Goal: Information Seeking & Learning: Check status

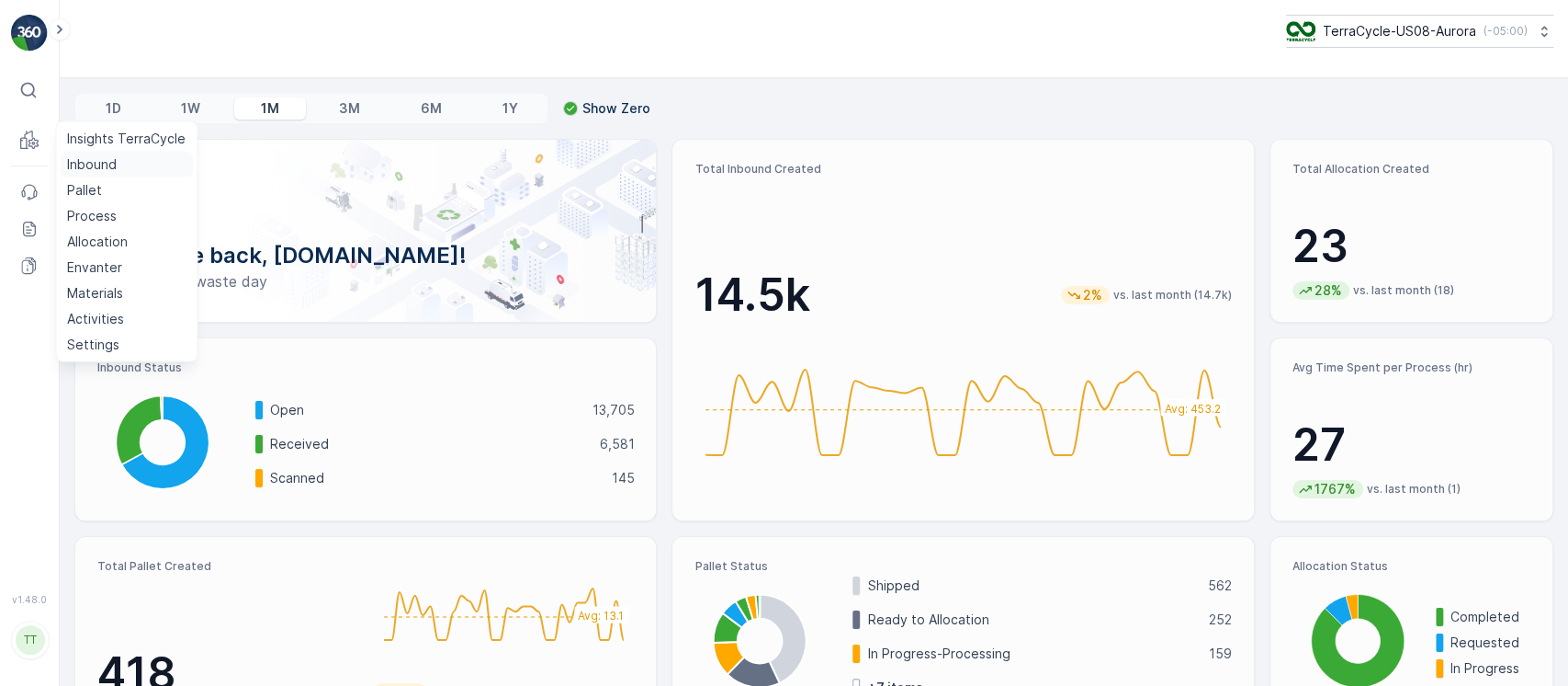
click at [89, 161] on p "Inbound" at bounding box center [92, 164] width 50 height 18
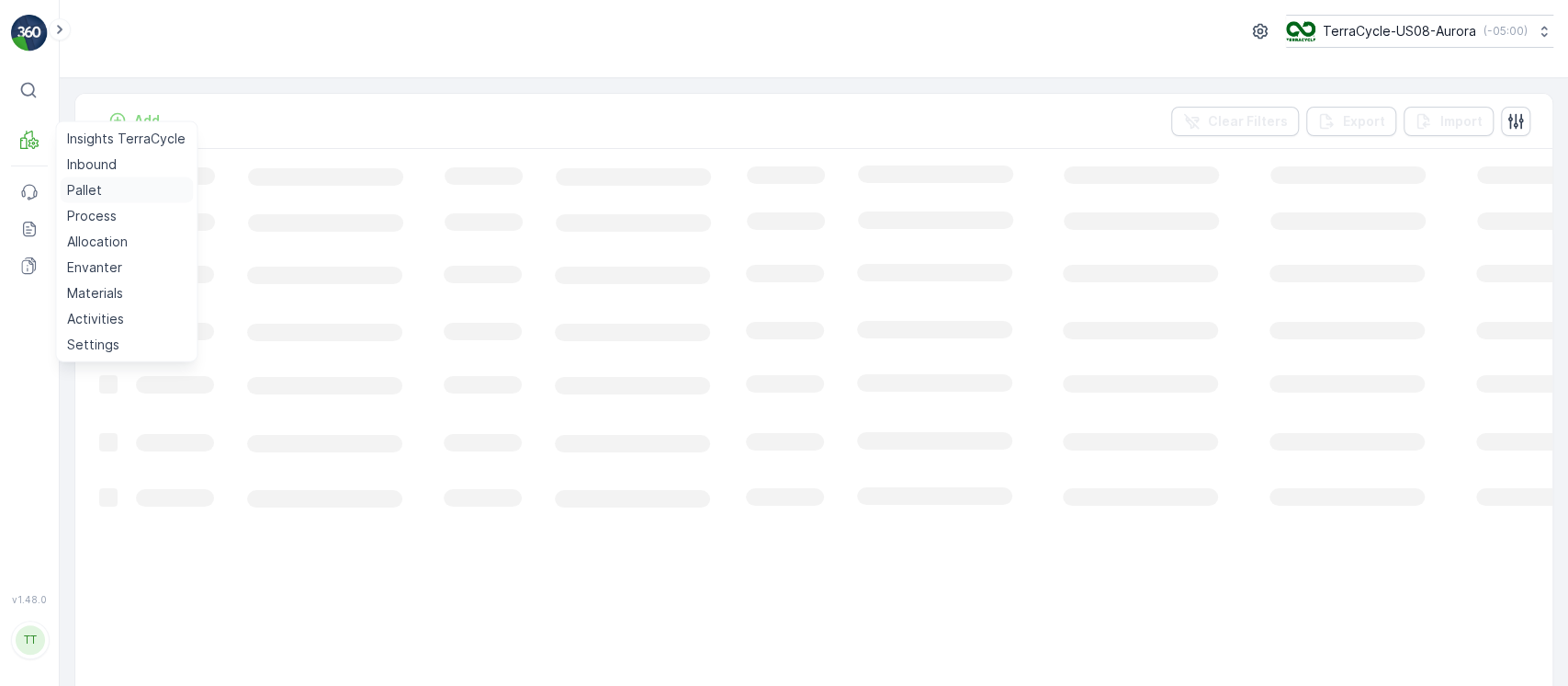
click at [98, 186] on p "Pallet" at bounding box center [84, 190] width 35 height 18
click at [74, 141] on p "Insights TerraCycle" at bounding box center [125, 138] width 118 height 18
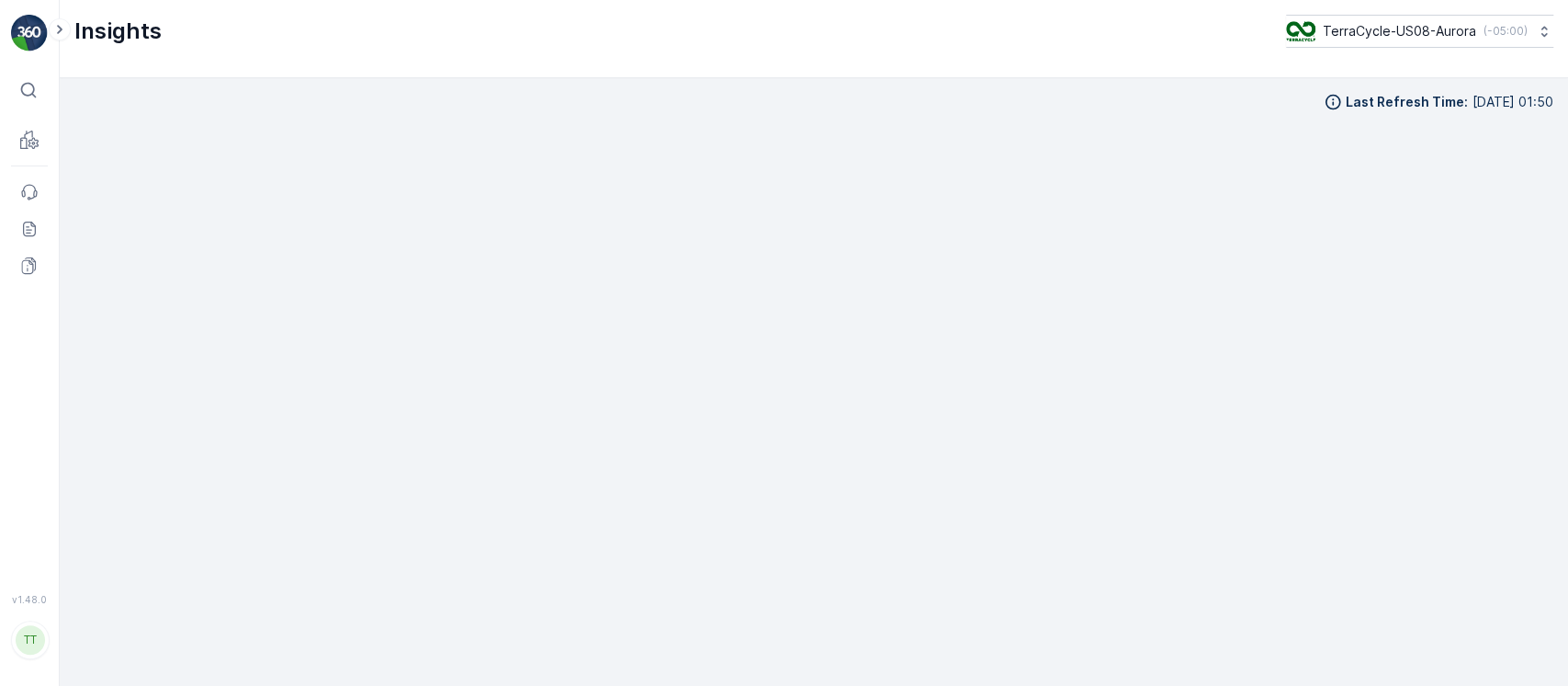
scroll to position [18, 0]
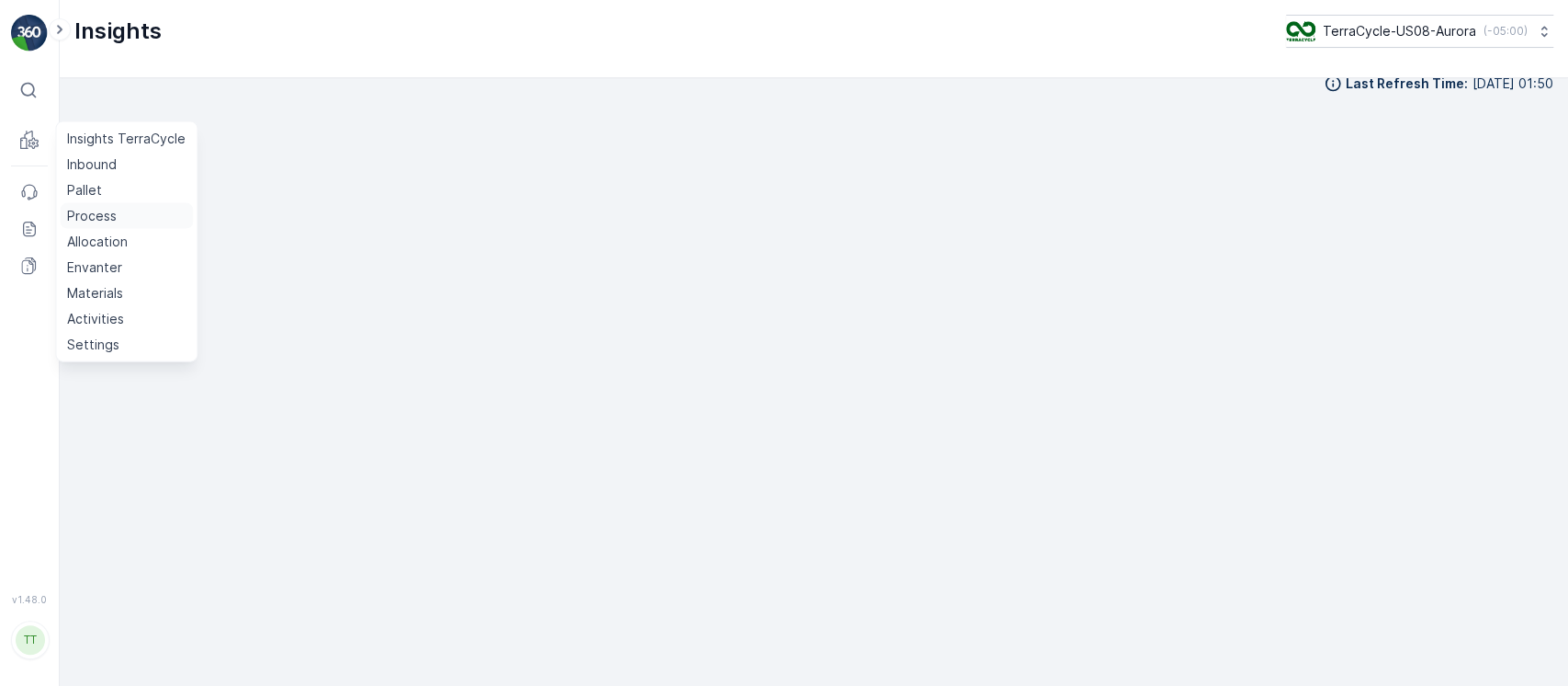
click at [99, 209] on p "Process" at bounding box center [92, 216] width 50 height 18
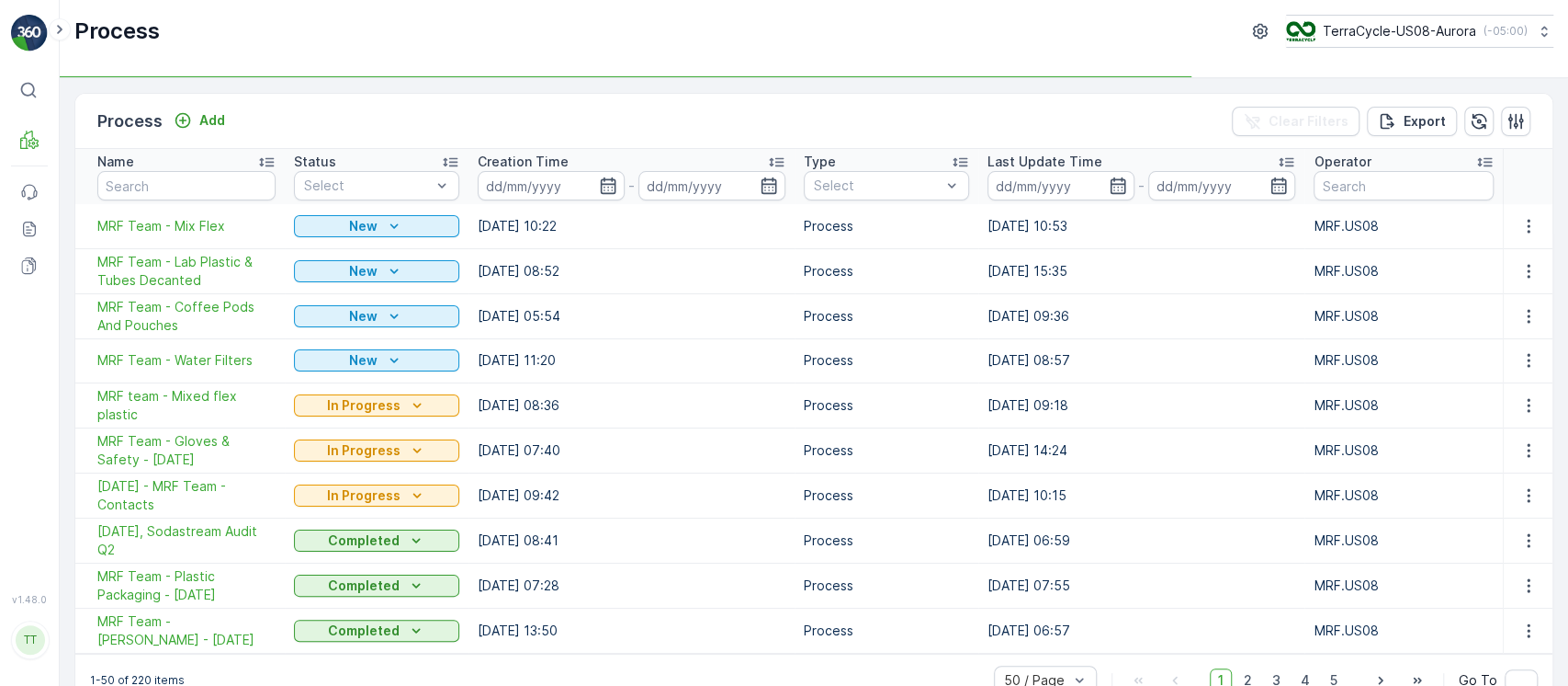
scroll to position [32, 0]
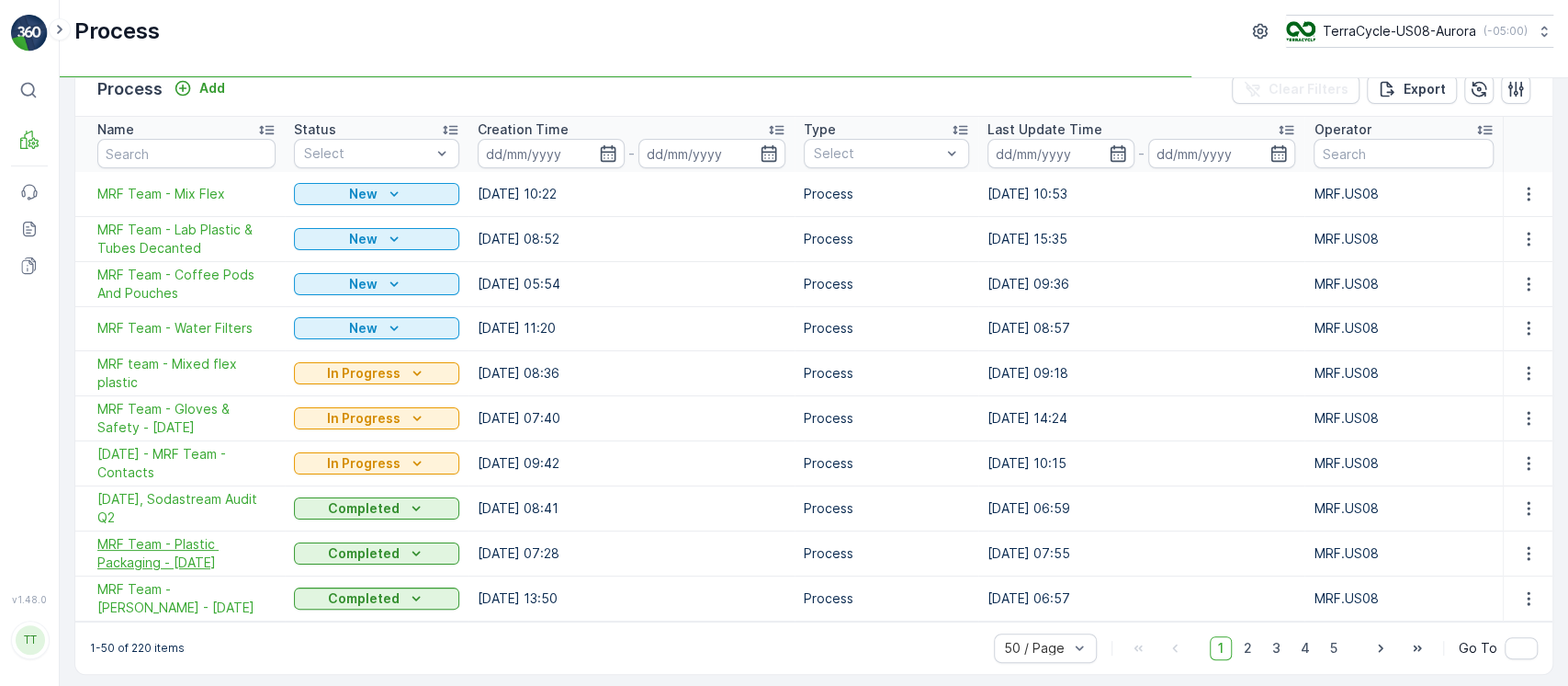
click at [192, 541] on span "MRF Team - Plastic Packaging - 7/21/25" at bounding box center [186, 553] width 178 height 37
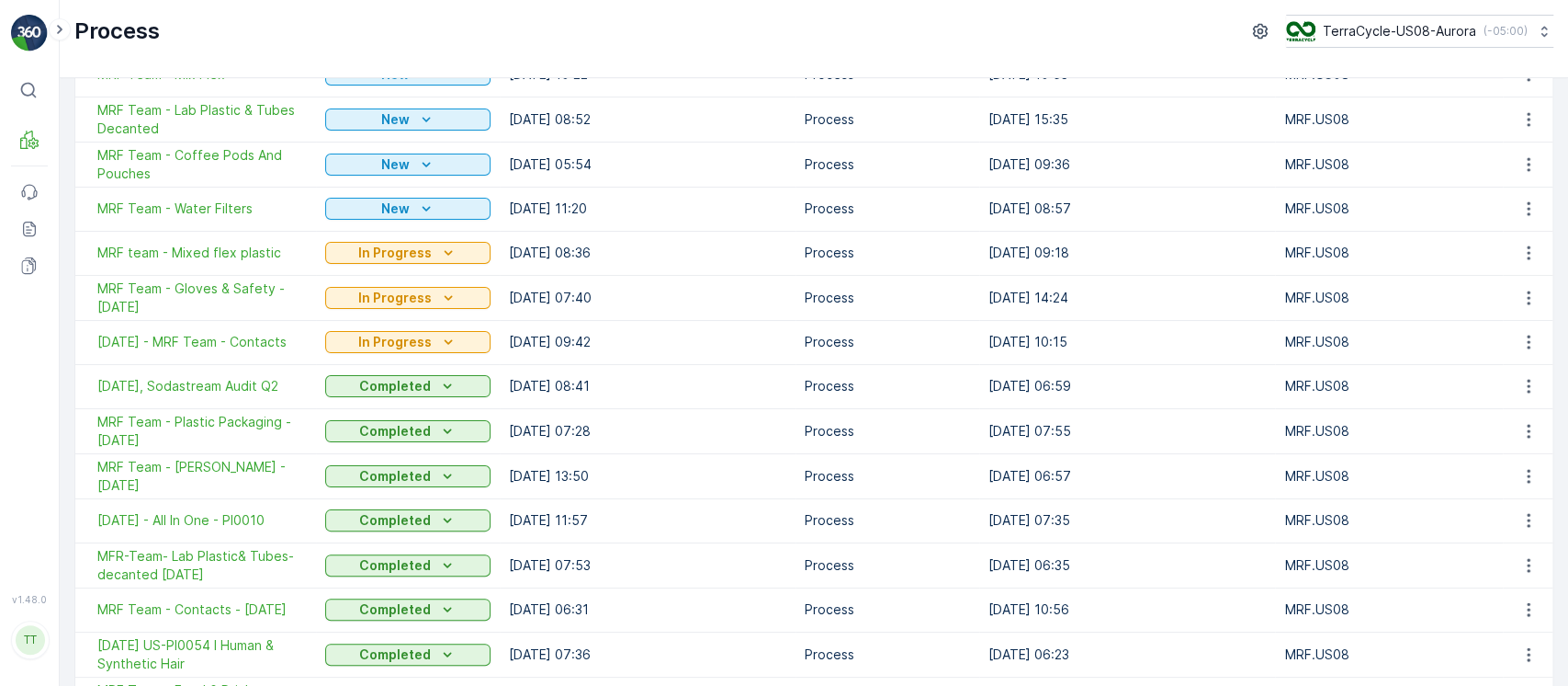
scroll to position [152, 0]
click at [196, 521] on span "2025-07-15 - All In One - PI0010" at bounding box center [202, 519] width 209 height 18
click at [215, 558] on span "MFR-Team- Lab Plastic& Tubes-decanted 7/15/25" at bounding box center [202, 564] width 209 height 37
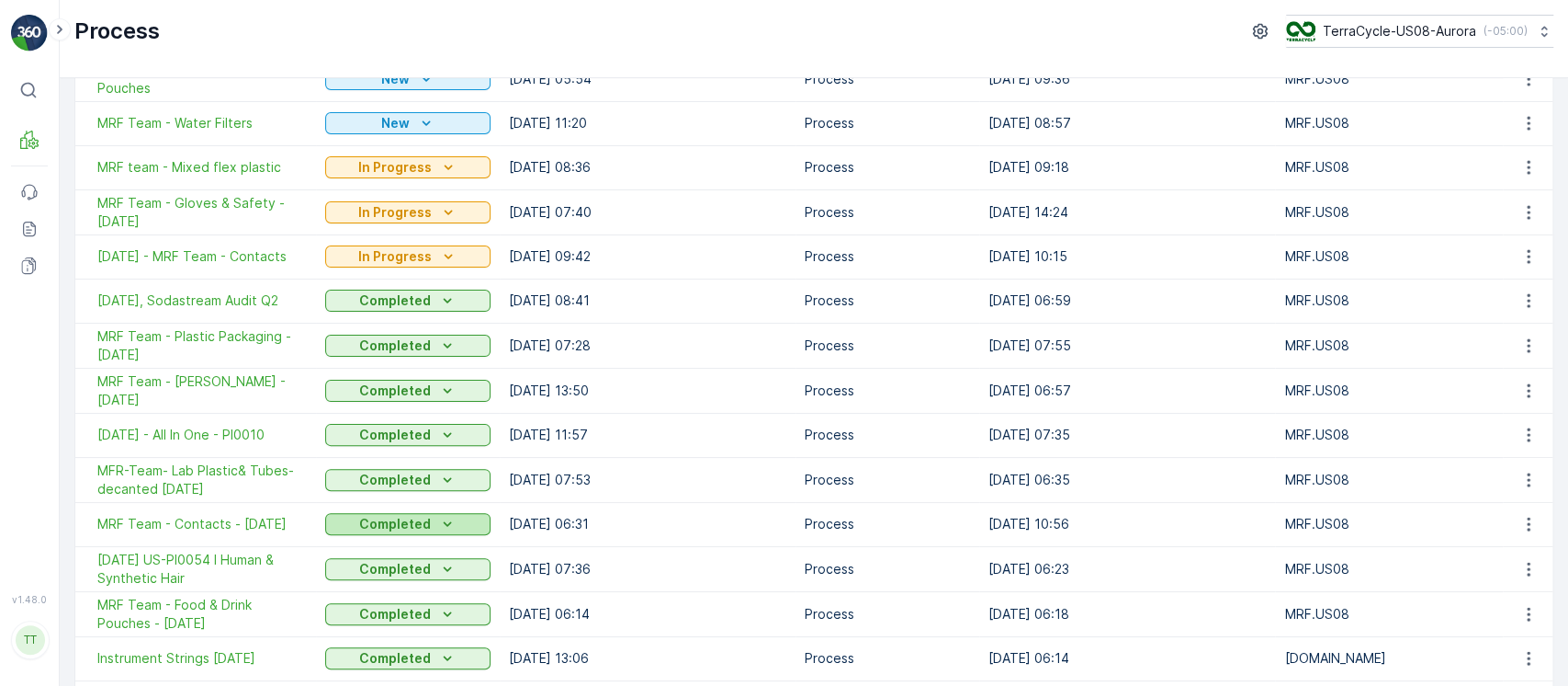
scroll to position [275, 0]
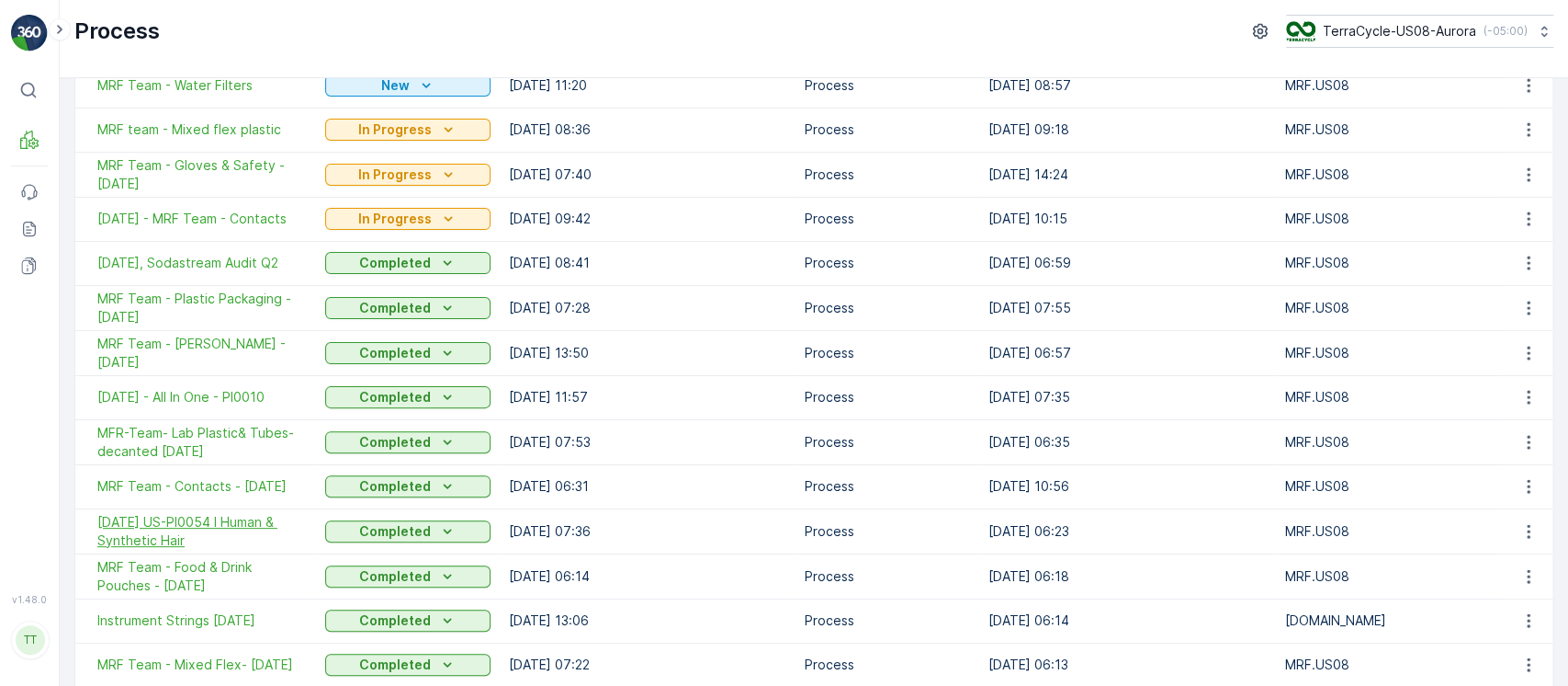
click at [175, 515] on span "7/11/25 US-PI0054 I Human & Synthetic Hair" at bounding box center [202, 531] width 209 height 37
click at [237, 346] on span "MRF Team - Kiehl's - 7/15/25" at bounding box center [202, 352] width 209 height 37
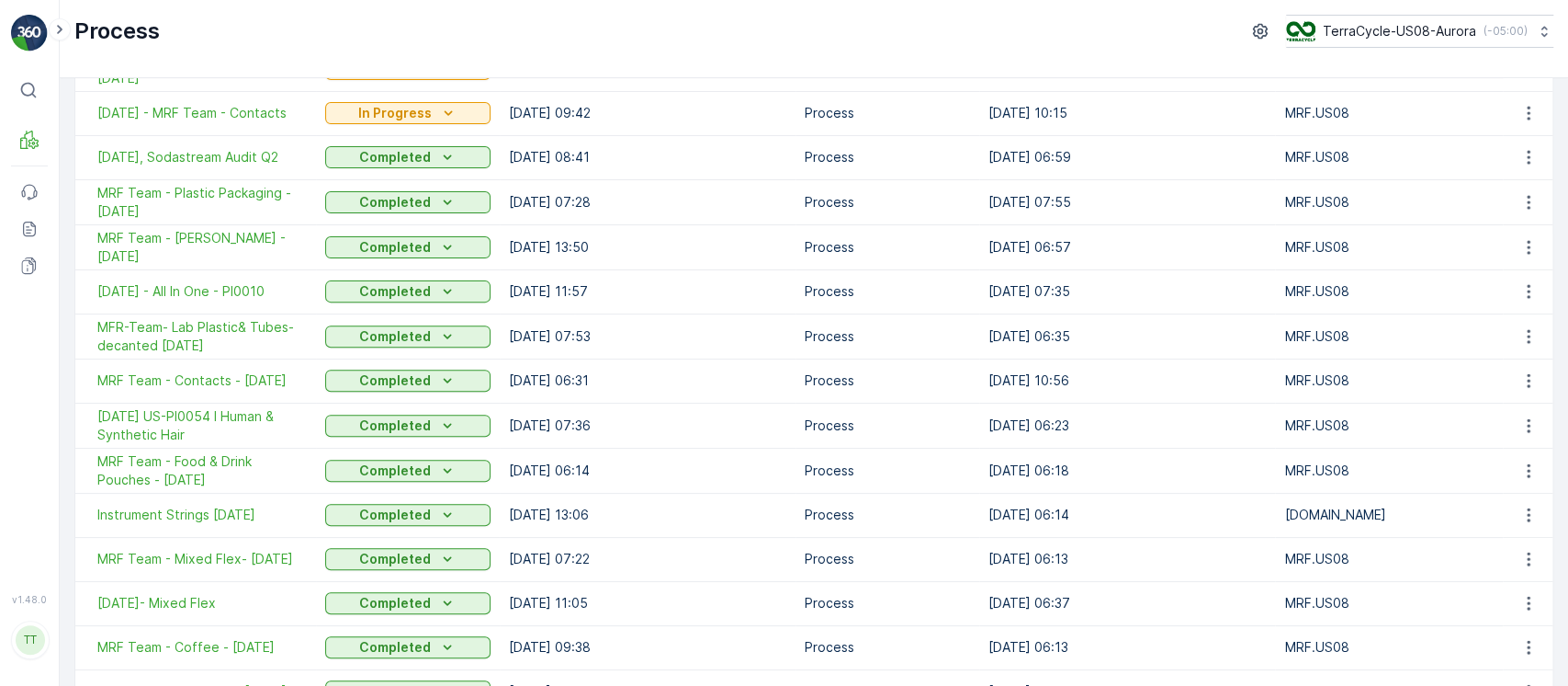
scroll to position [380, 0]
click at [244, 513] on span "Instrument Strings [DATE]" at bounding box center [202, 515] width 209 height 18
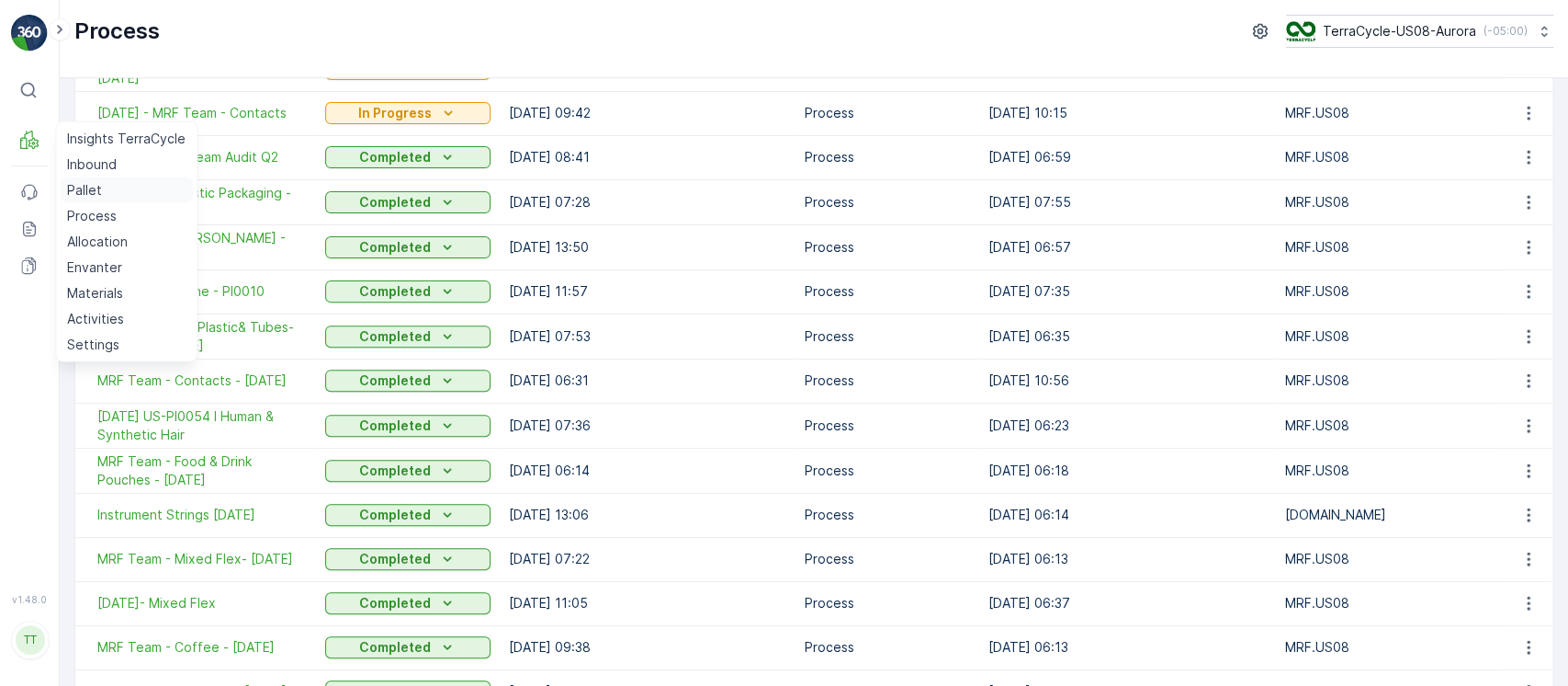
click at [110, 189] on link "Pallet" at bounding box center [126, 190] width 133 height 26
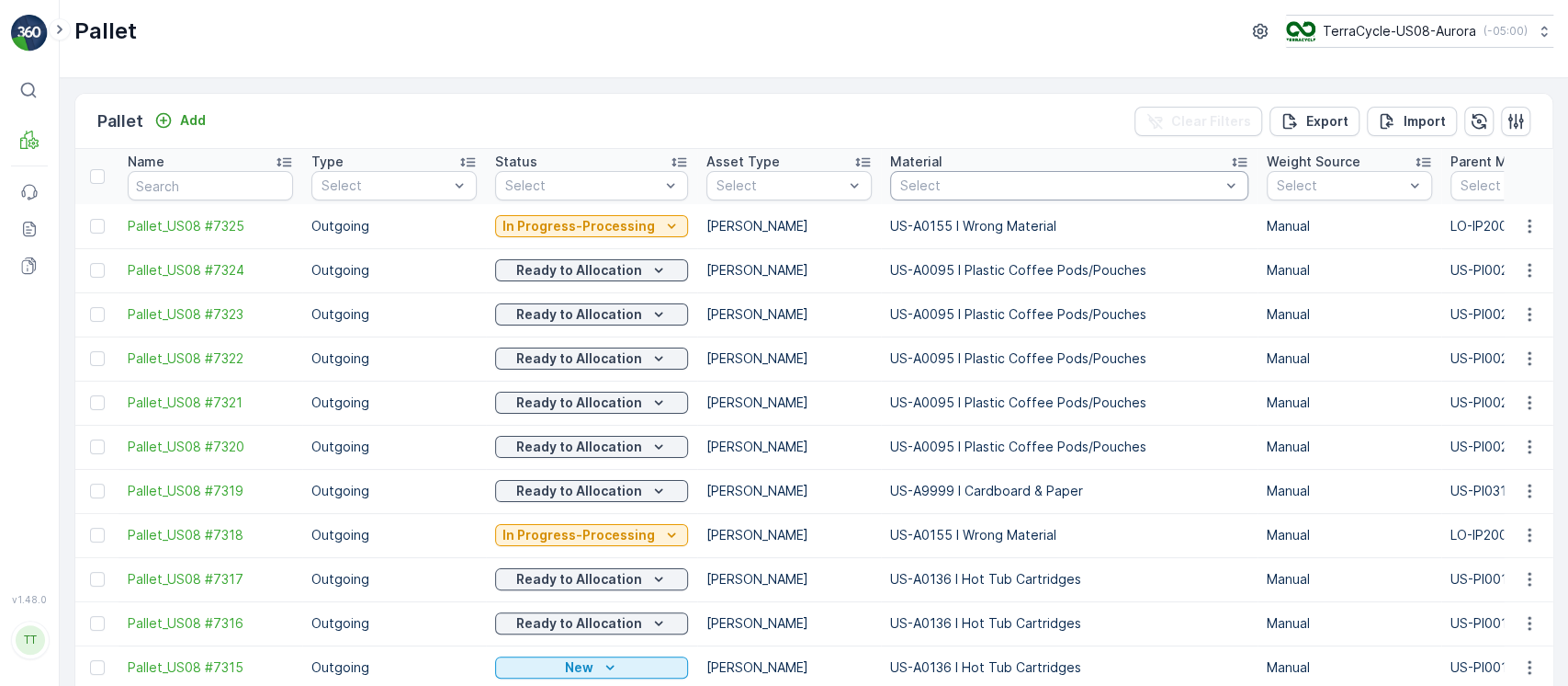
click at [944, 178] on div at bounding box center [1060, 185] width 323 height 15
paste input "US-PI0019 I Water Filters"
type input "US-PI0019 I Water Filters"
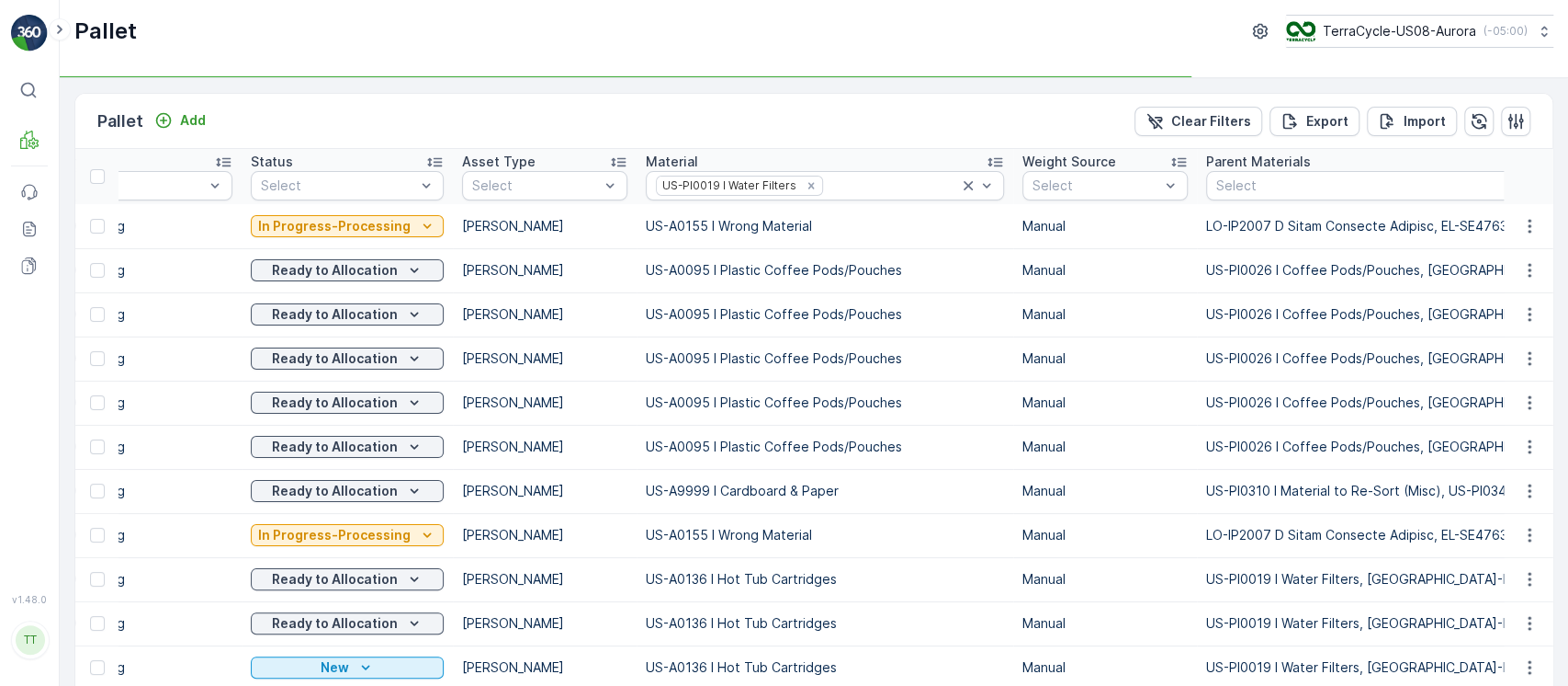
scroll to position [0, 244]
click at [1517, 121] on icon "button" at bounding box center [1516, 121] width 16 height 16
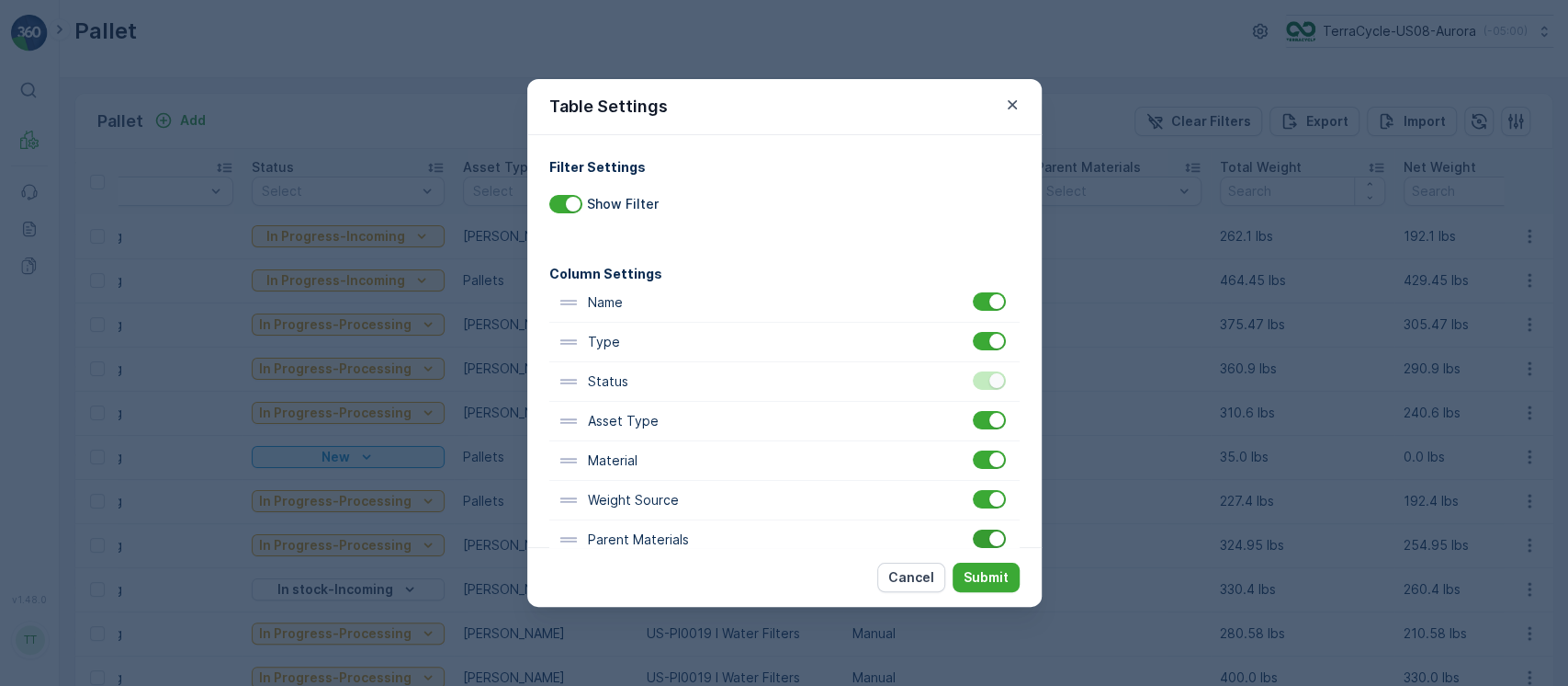
click at [989, 539] on div at bounding box center [996, 539] width 15 height 15
click at [973, 530] on input "checkbox" at bounding box center [973, 530] width 0 height 0
click at [992, 570] on p "Submit" at bounding box center [985, 577] width 45 height 18
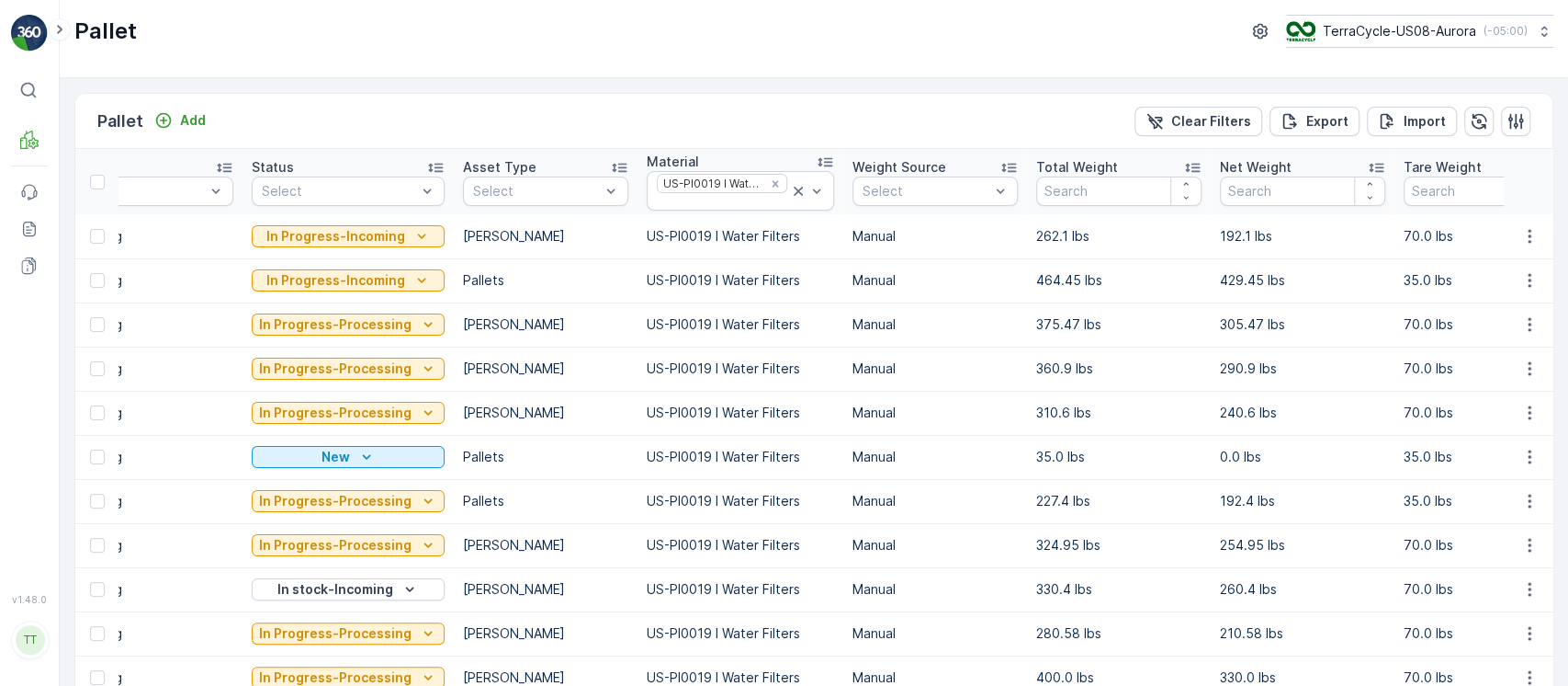
scroll to position [0, 0]
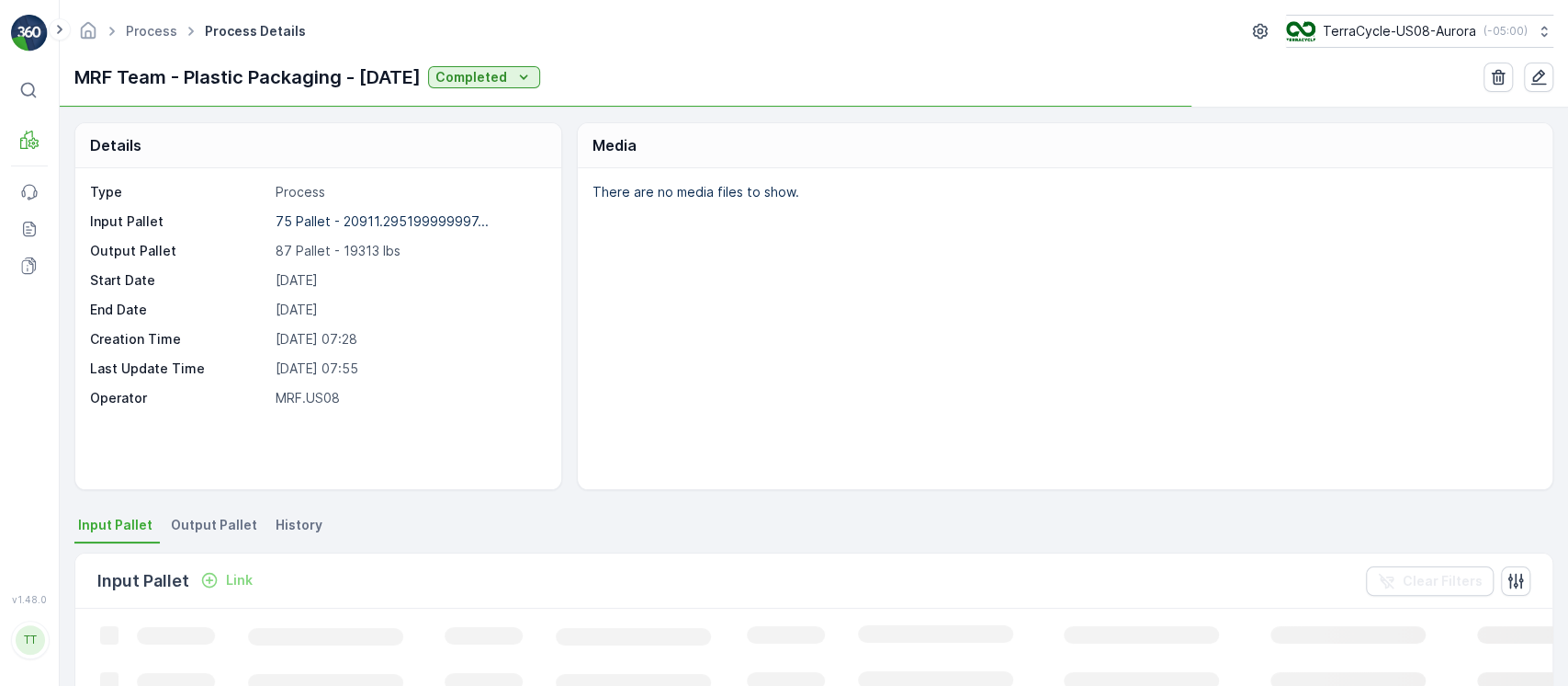
click at [215, 525] on span "Output Pallet" at bounding box center [214, 525] width 87 height 18
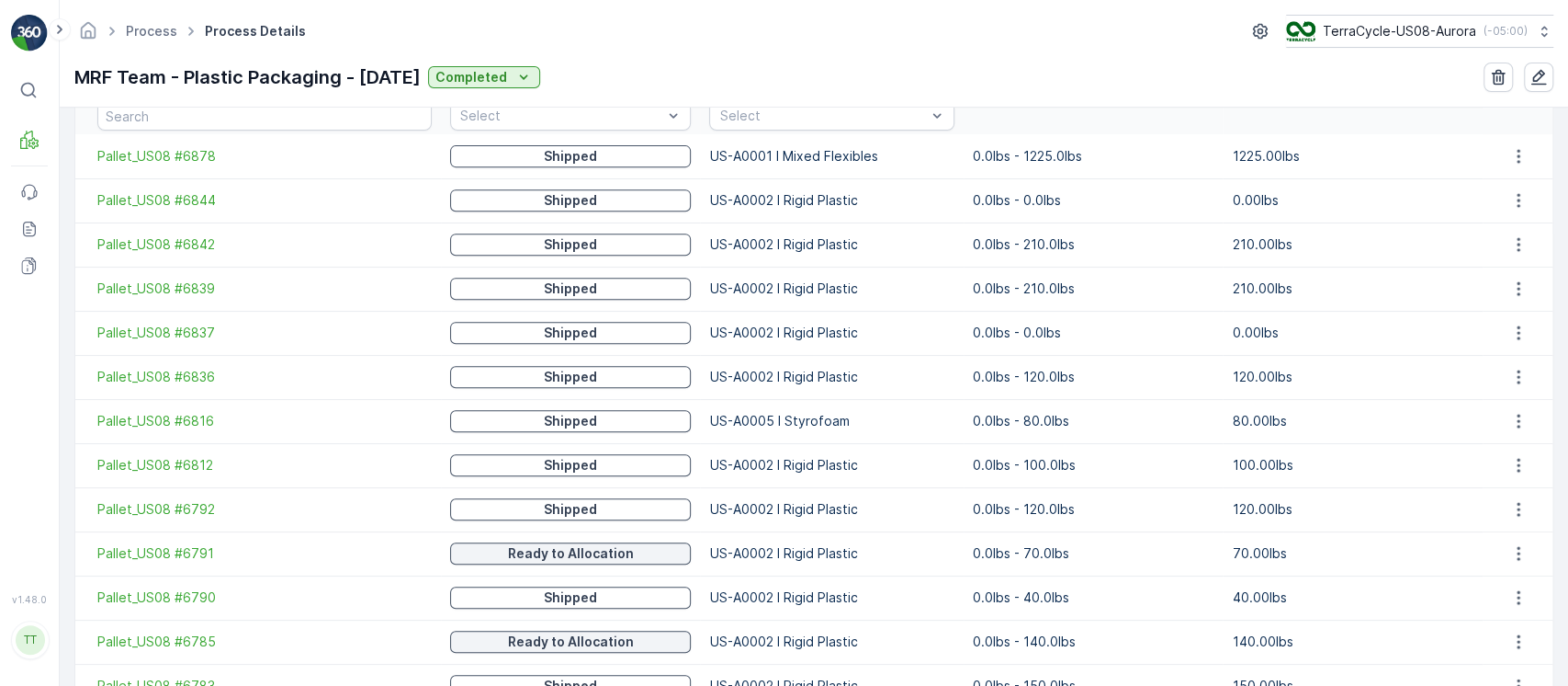
scroll to position [528, 0]
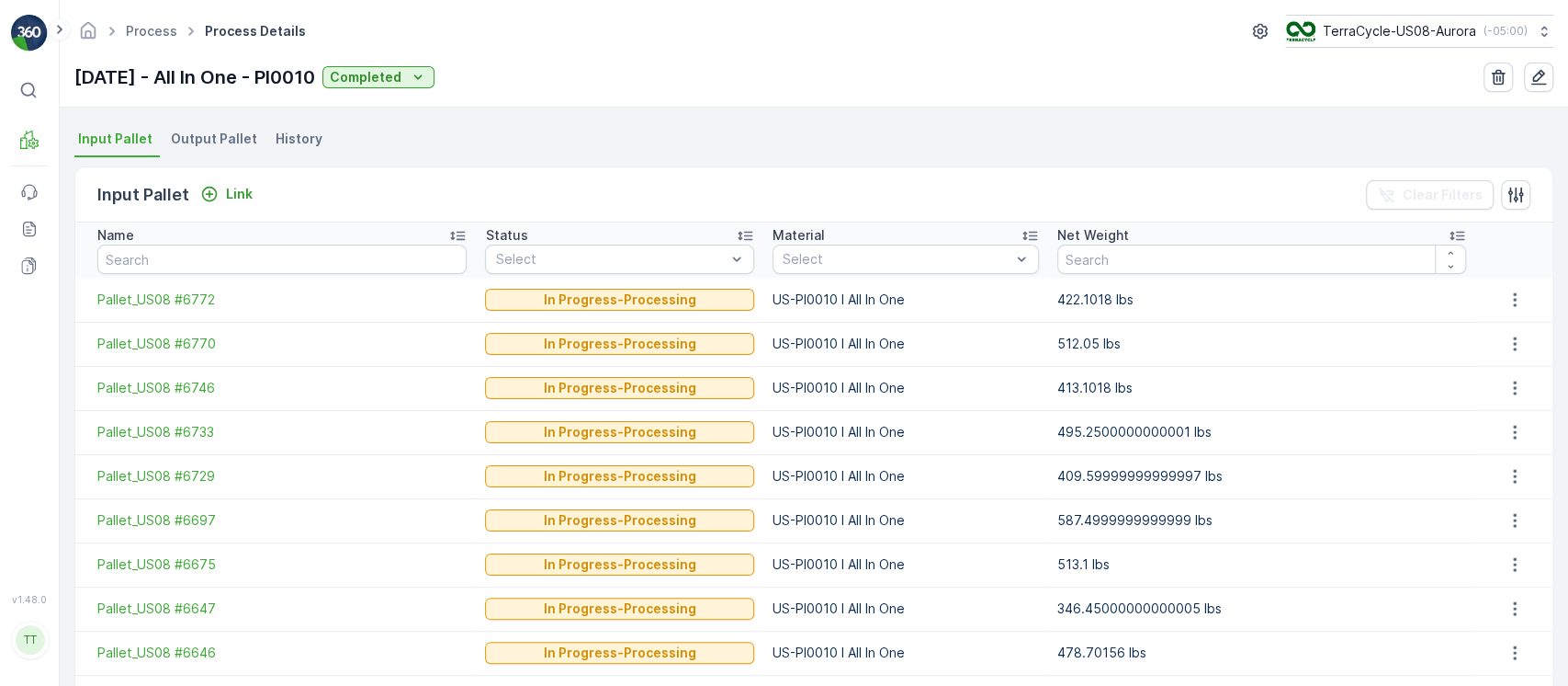
scroll to position [384, 0]
click at [212, 118] on div "Details Type Process Input Pallet 88 Pallet - 42452.781909999976... Output Pall…" at bounding box center [814, 396] width 1508 height 578
click at [218, 135] on span "Output Pallet" at bounding box center [214, 140] width 87 height 18
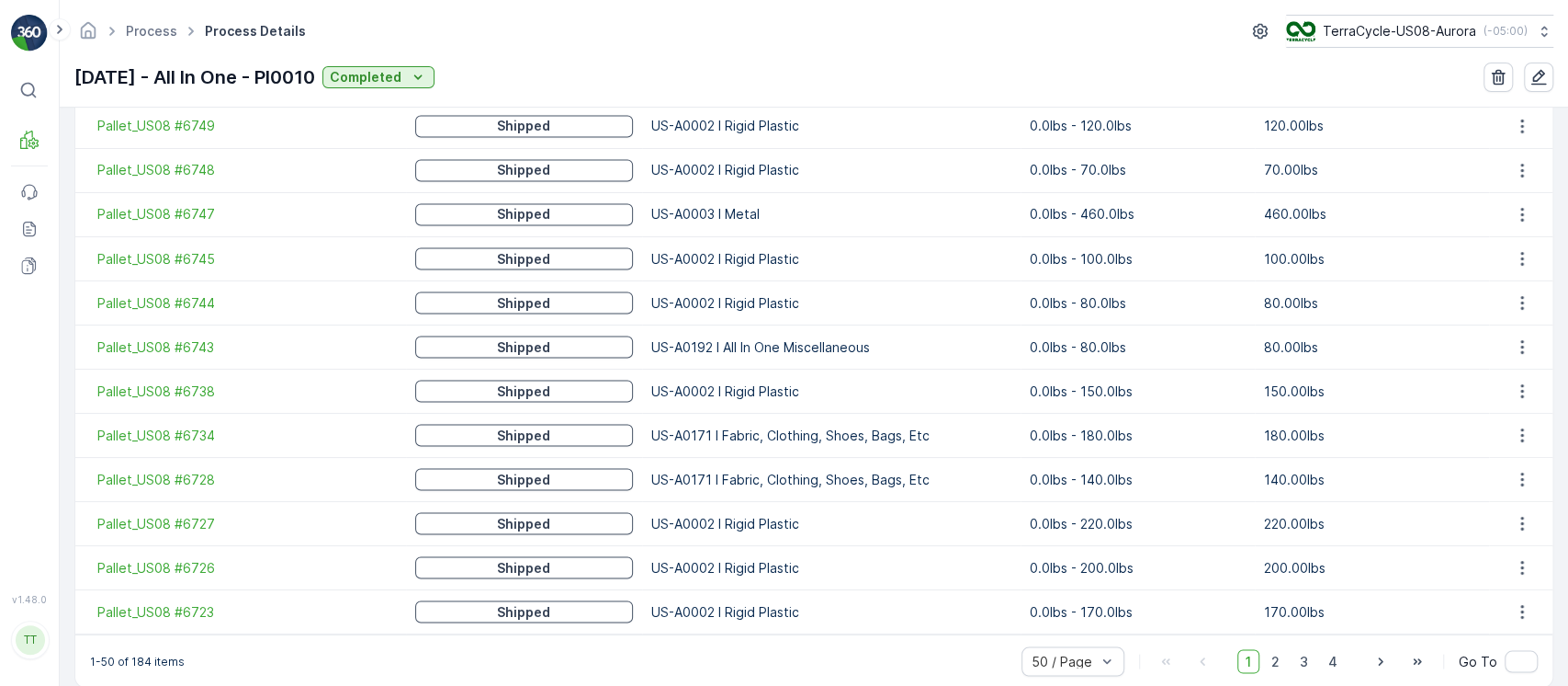
scroll to position [2260, 0]
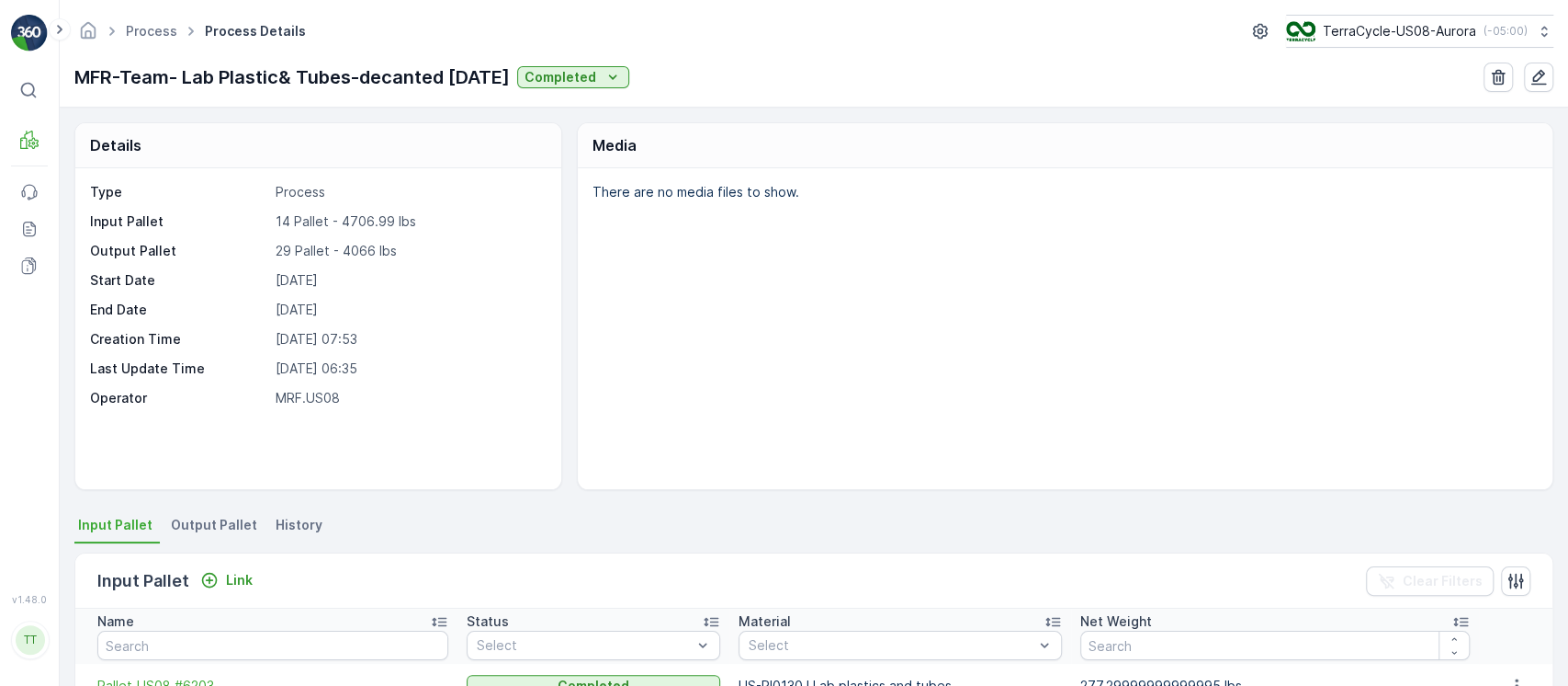
click at [184, 526] on span "Output Pallet" at bounding box center [214, 525] width 87 height 18
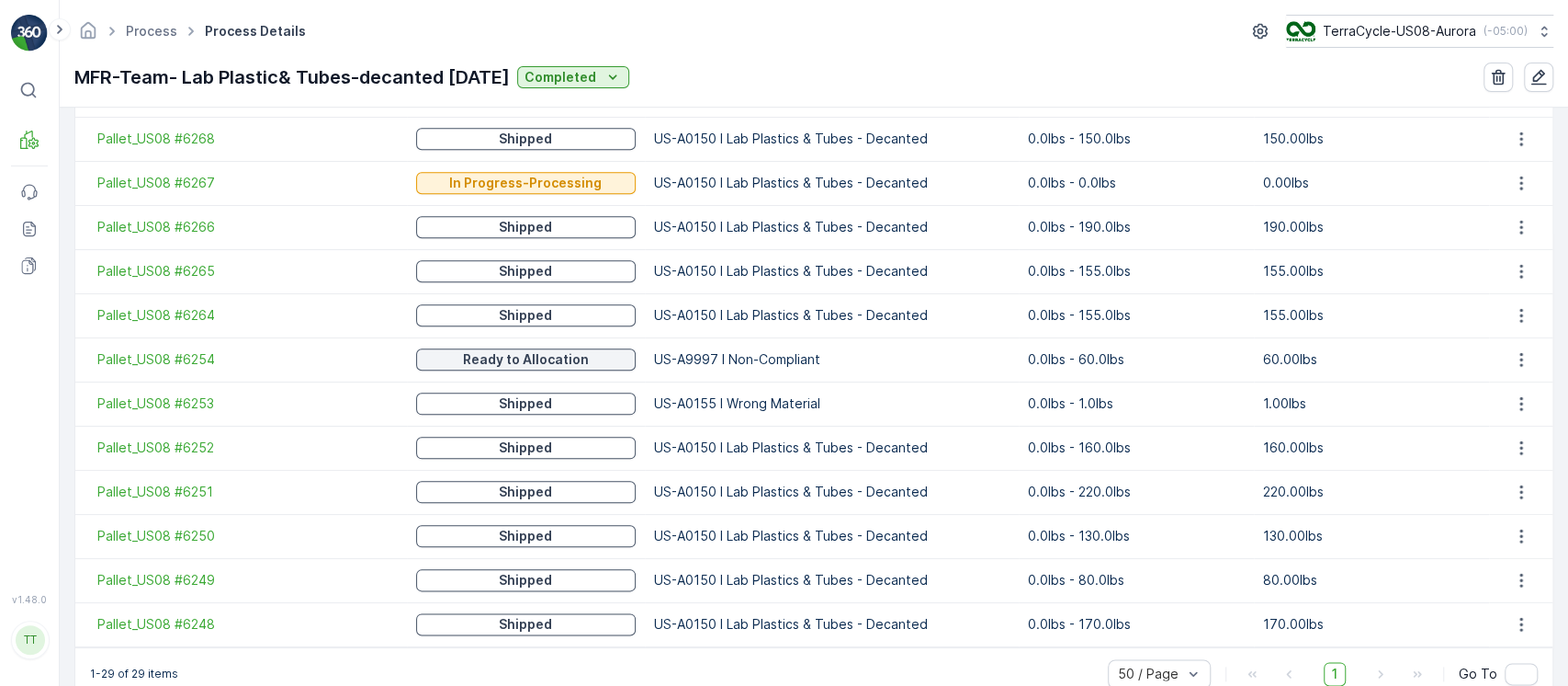
scroll to position [1334, 0]
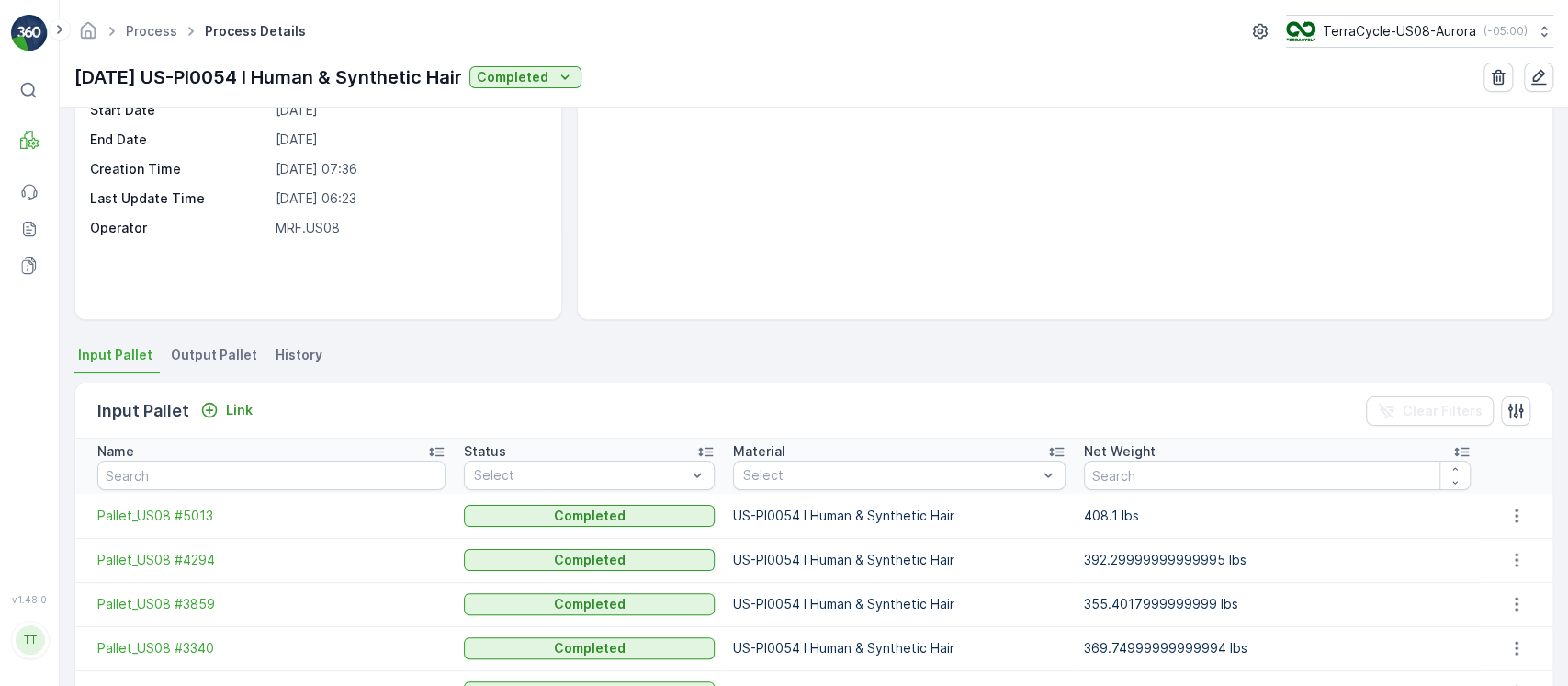
scroll to position [235, 0]
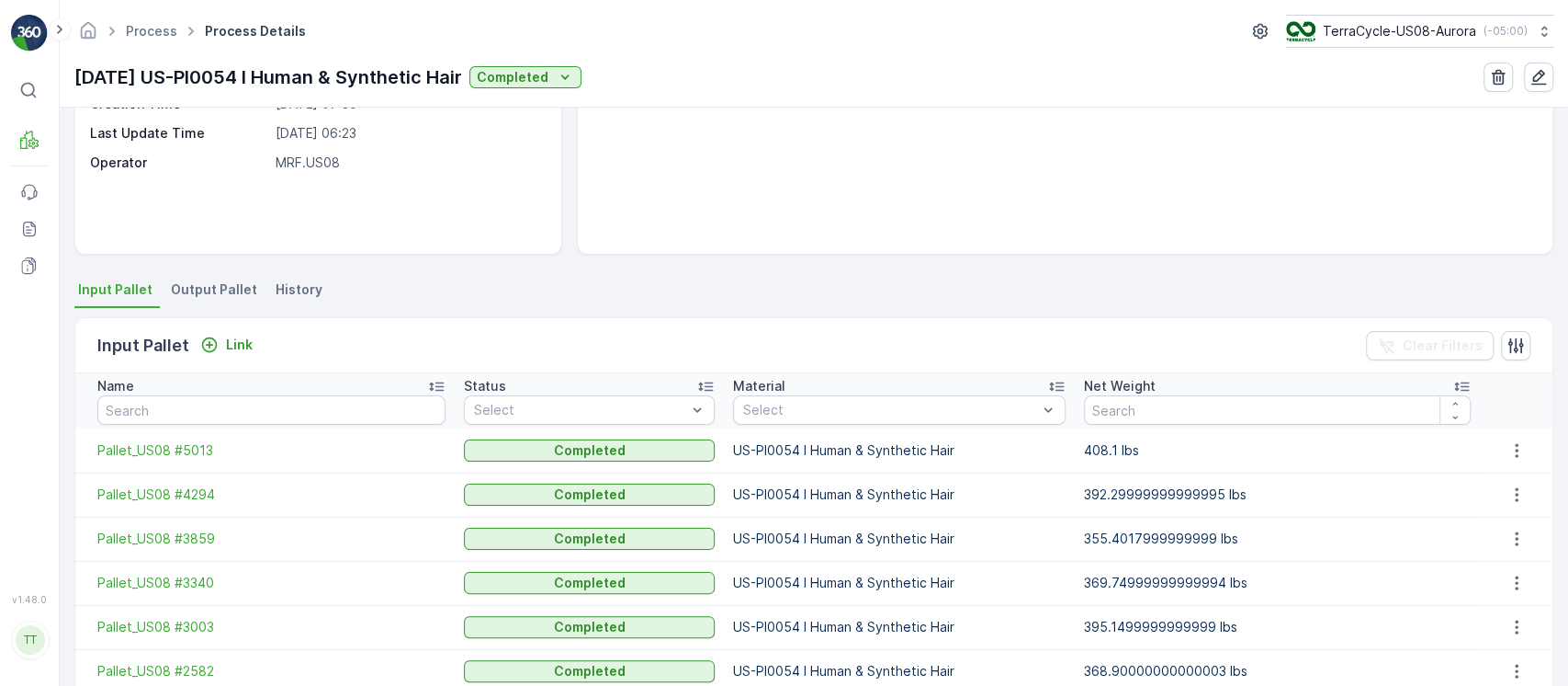
click at [199, 291] on span "Output Pallet" at bounding box center [214, 290] width 87 height 18
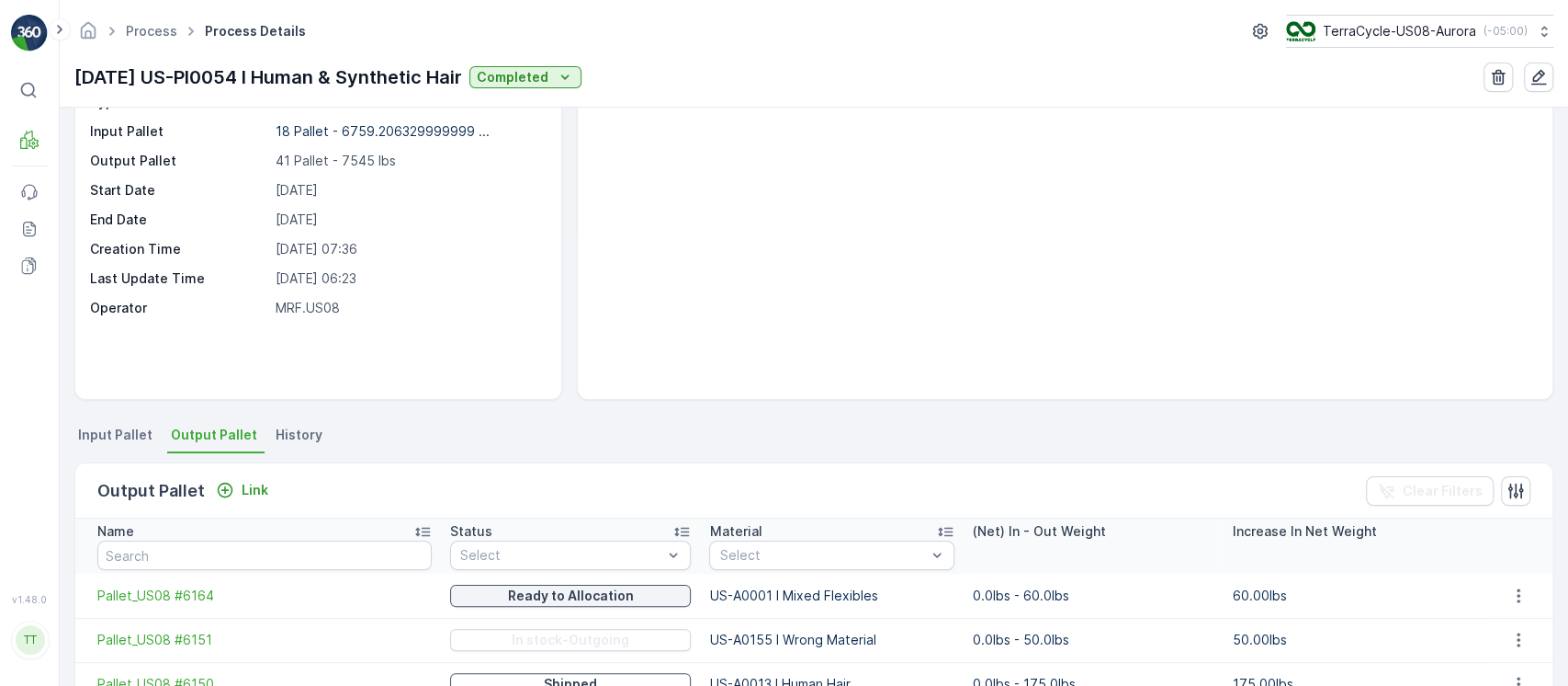
scroll to position [64, 0]
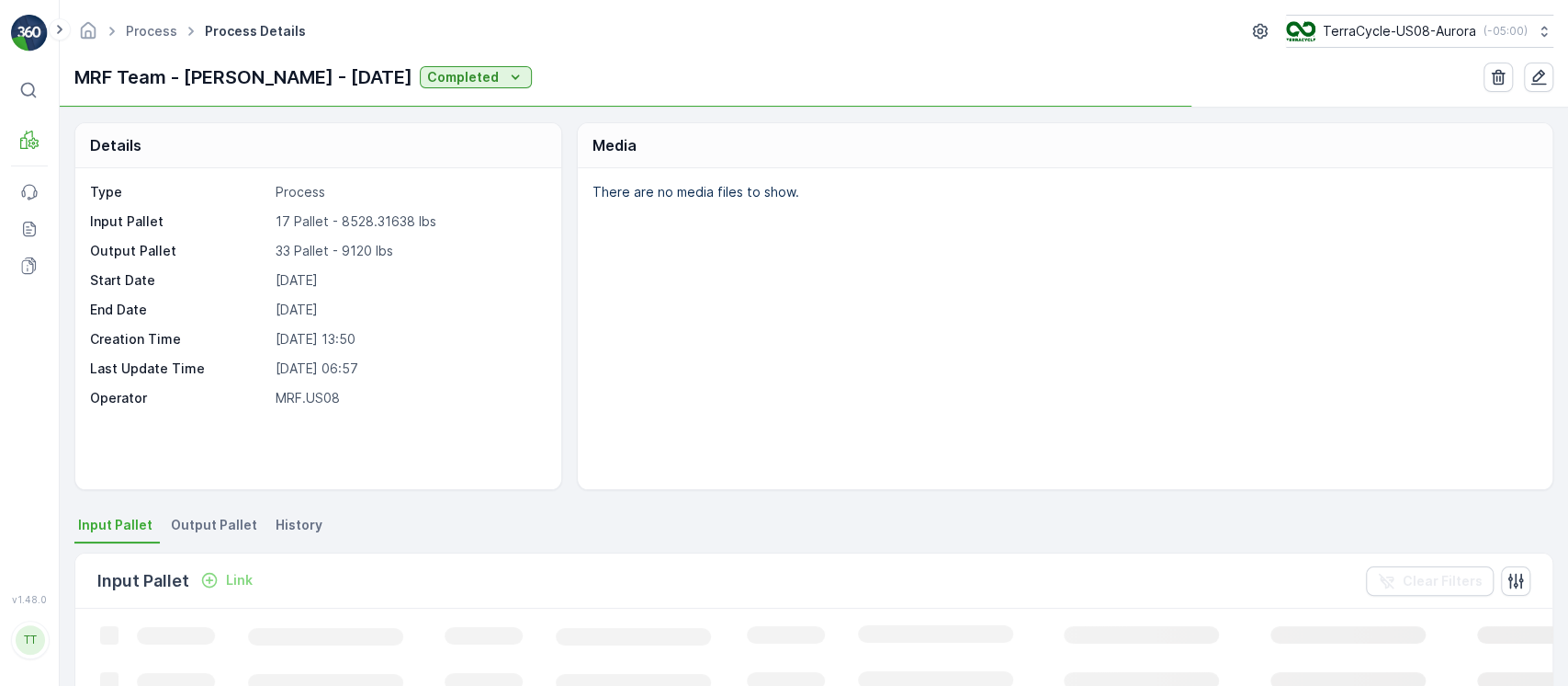
click at [224, 533] on span "Output Pallet" at bounding box center [214, 525] width 87 height 18
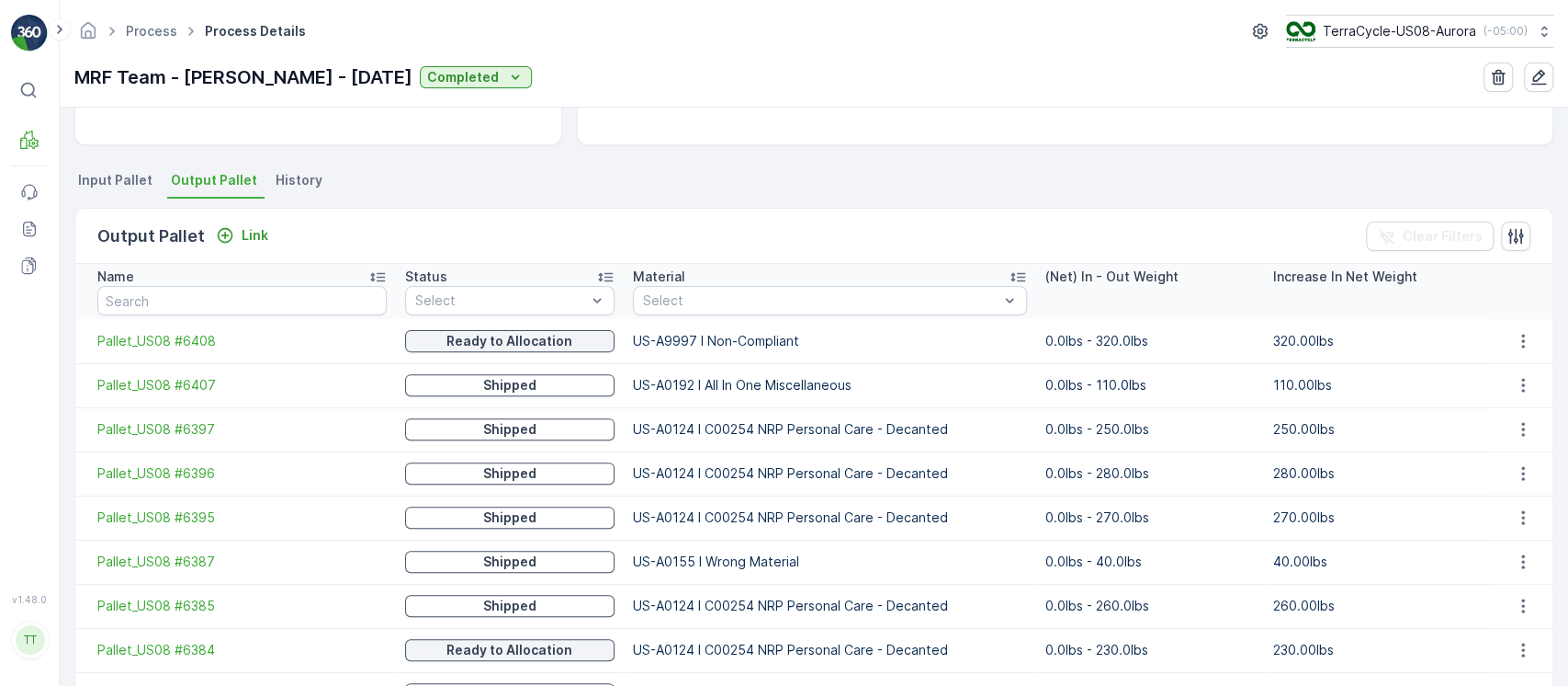
scroll to position [294, 0]
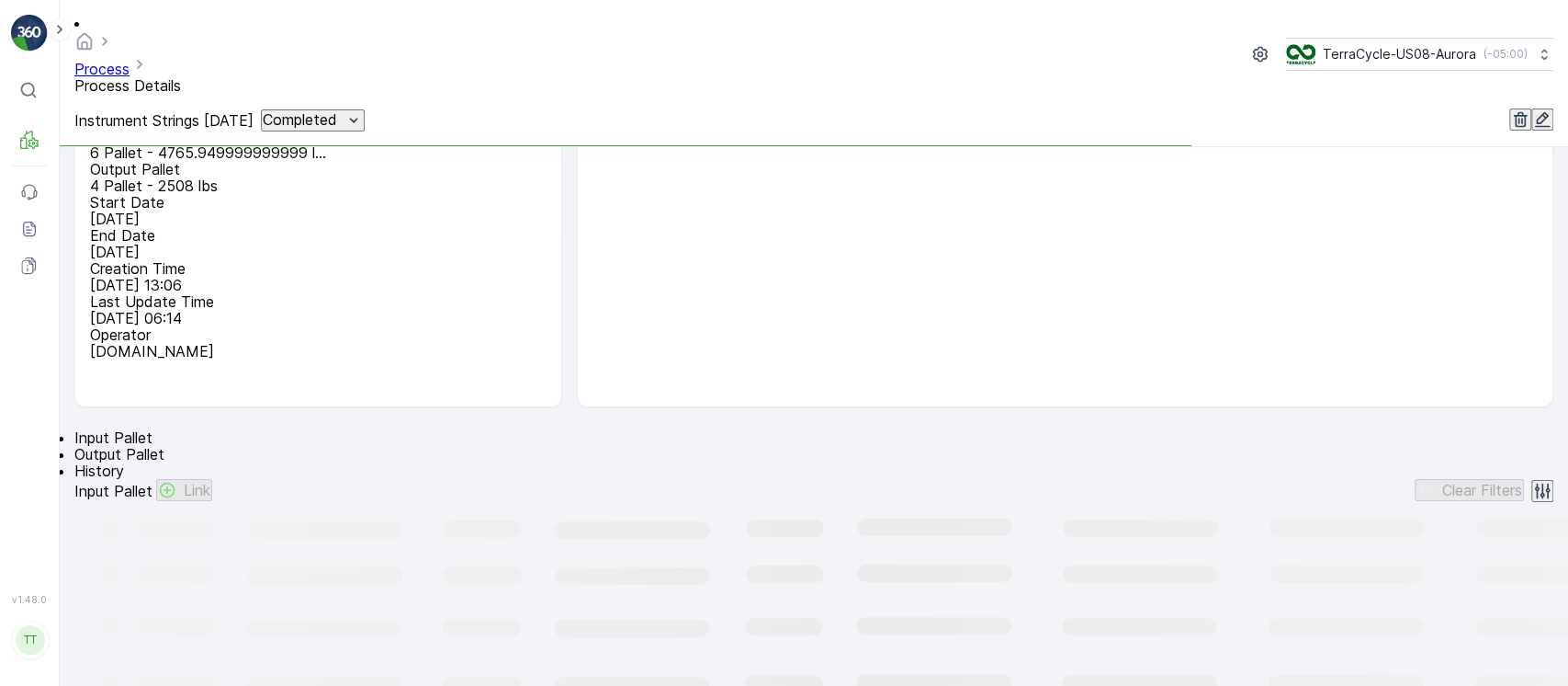
scroll to position [122, 0]
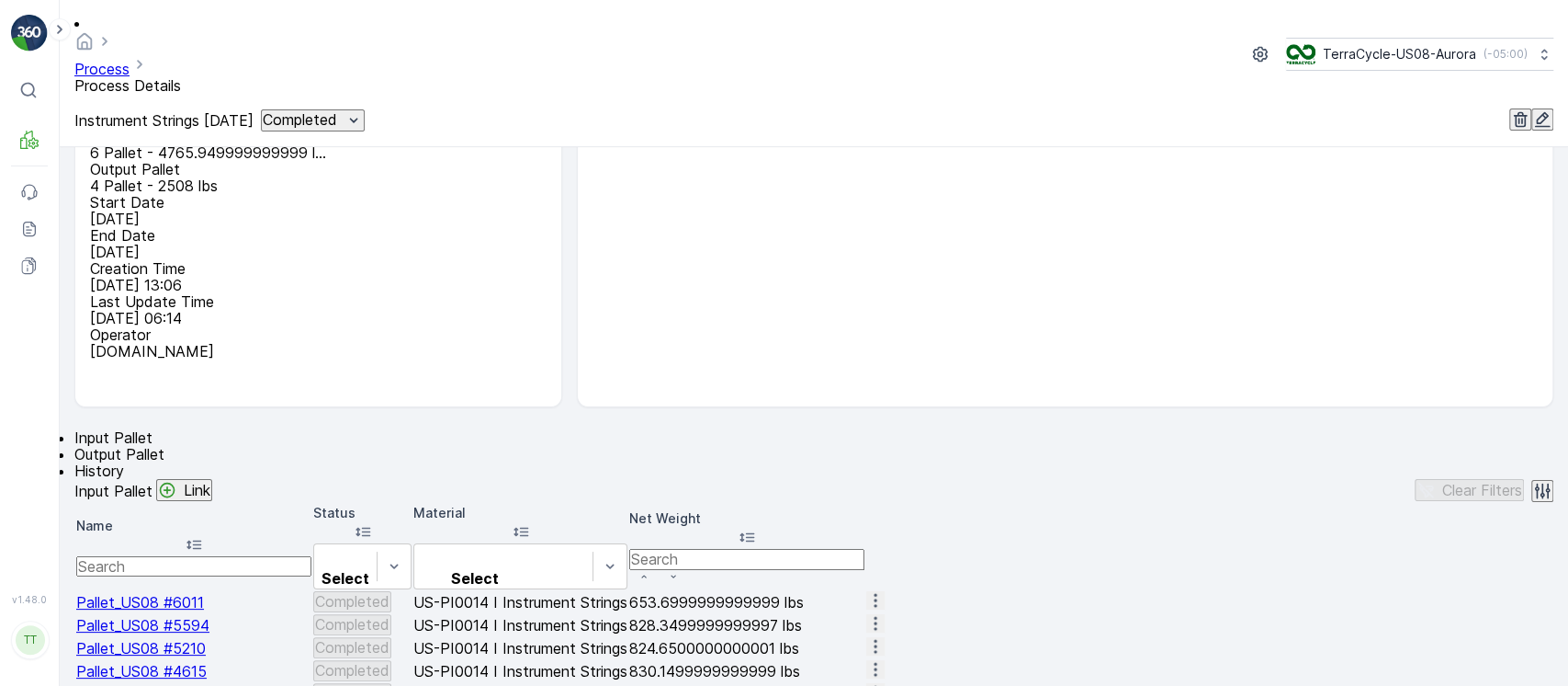
click at [164, 445] on span "Output Pallet" at bounding box center [119, 454] width 90 height 18
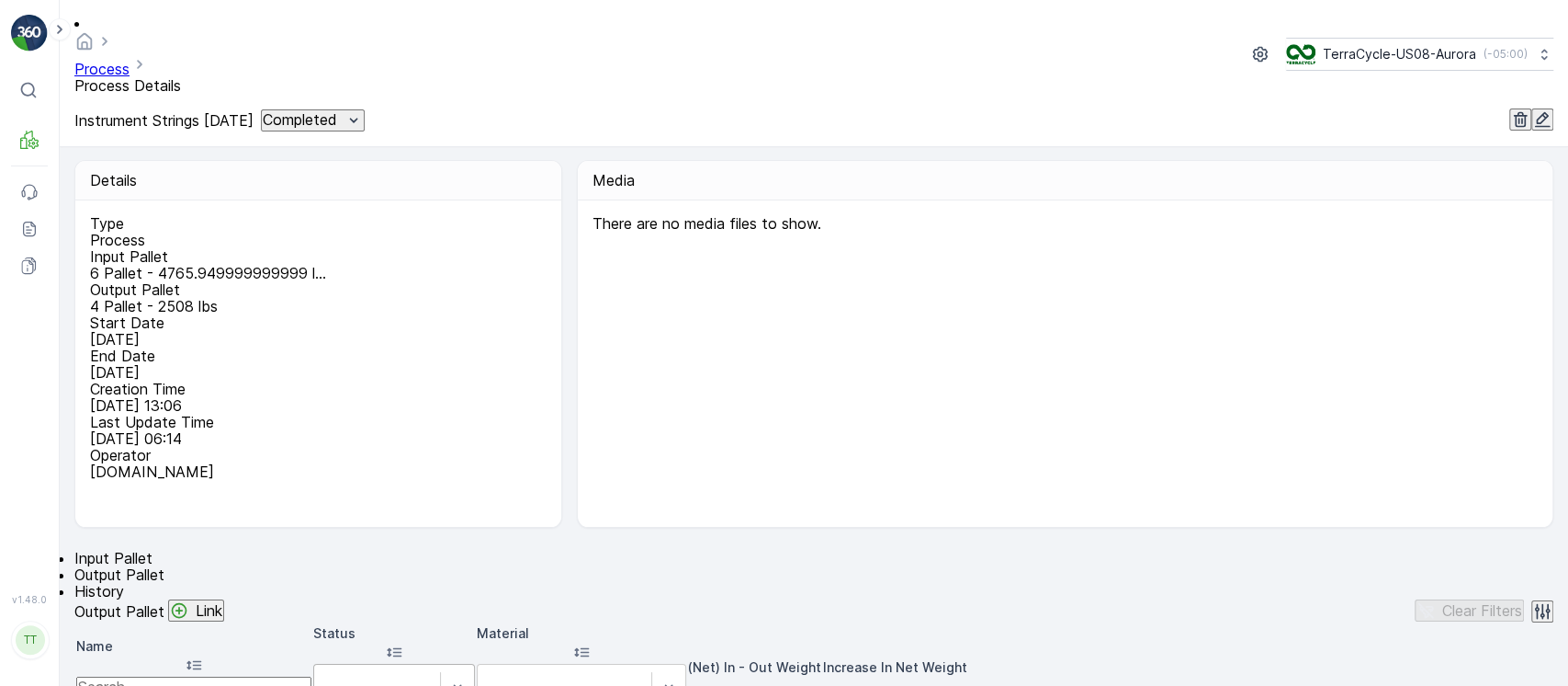
scroll to position [1, 0]
drag, startPoint x: 330, startPoint y: 252, endPoint x: 426, endPoint y: 246, distance: 96.2
click at [426, 299] on p "4 Pallet - 2508 lbs" at bounding box center [315, 307] width 452 height 17
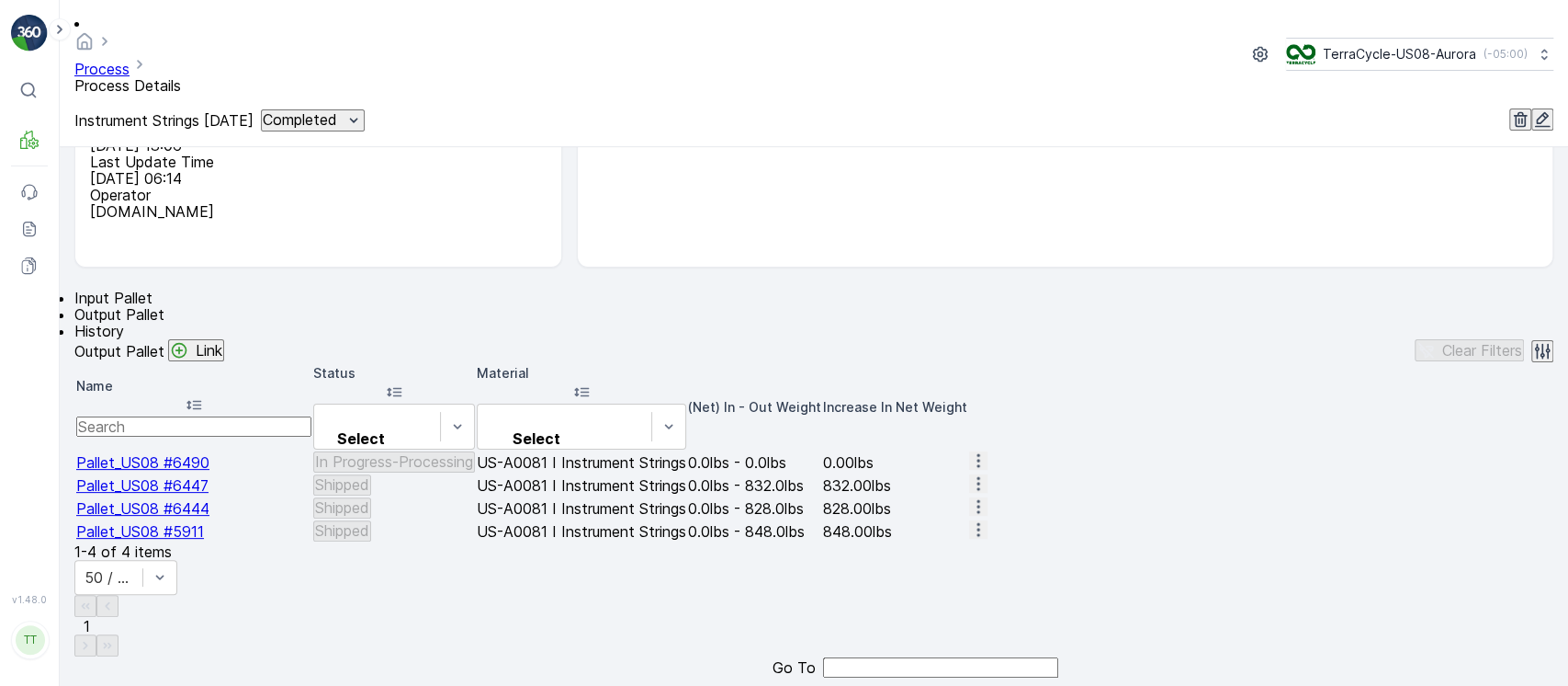
scroll to position [261, 0]
drag, startPoint x: 728, startPoint y: 422, endPoint x: 1061, endPoint y: 418, distance: 333.0
click at [987, 452] on tr "Pallet_US08 #6490 In Progress-Processing US-A0081 I Instrument Strings 0.0lbs -…" at bounding box center [532, 462] width 911 height 21
click at [821, 452] on td "0.0lbs - 0.0lbs" at bounding box center [754, 462] width 133 height 21
click at [172, 454] on span "Pallet_US08 #6490" at bounding box center [143, 463] width 133 height 18
